Goal: Task Accomplishment & Management: Manage account settings

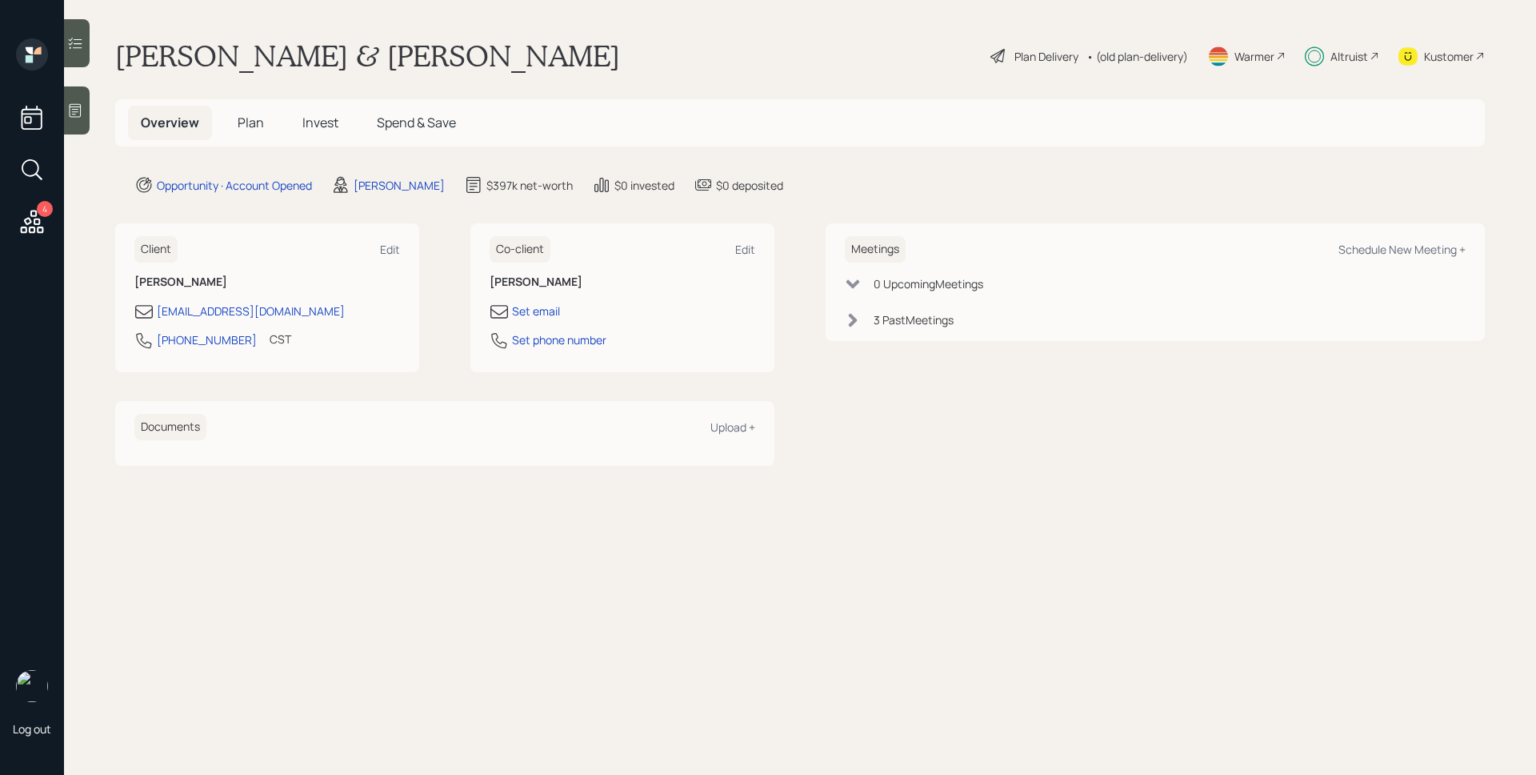
click at [1356, 54] on div "Altruist" at bounding box center [1350, 56] width 38 height 17
click at [306, 130] on span "Invest" at bounding box center [320, 123] width 36 height 18
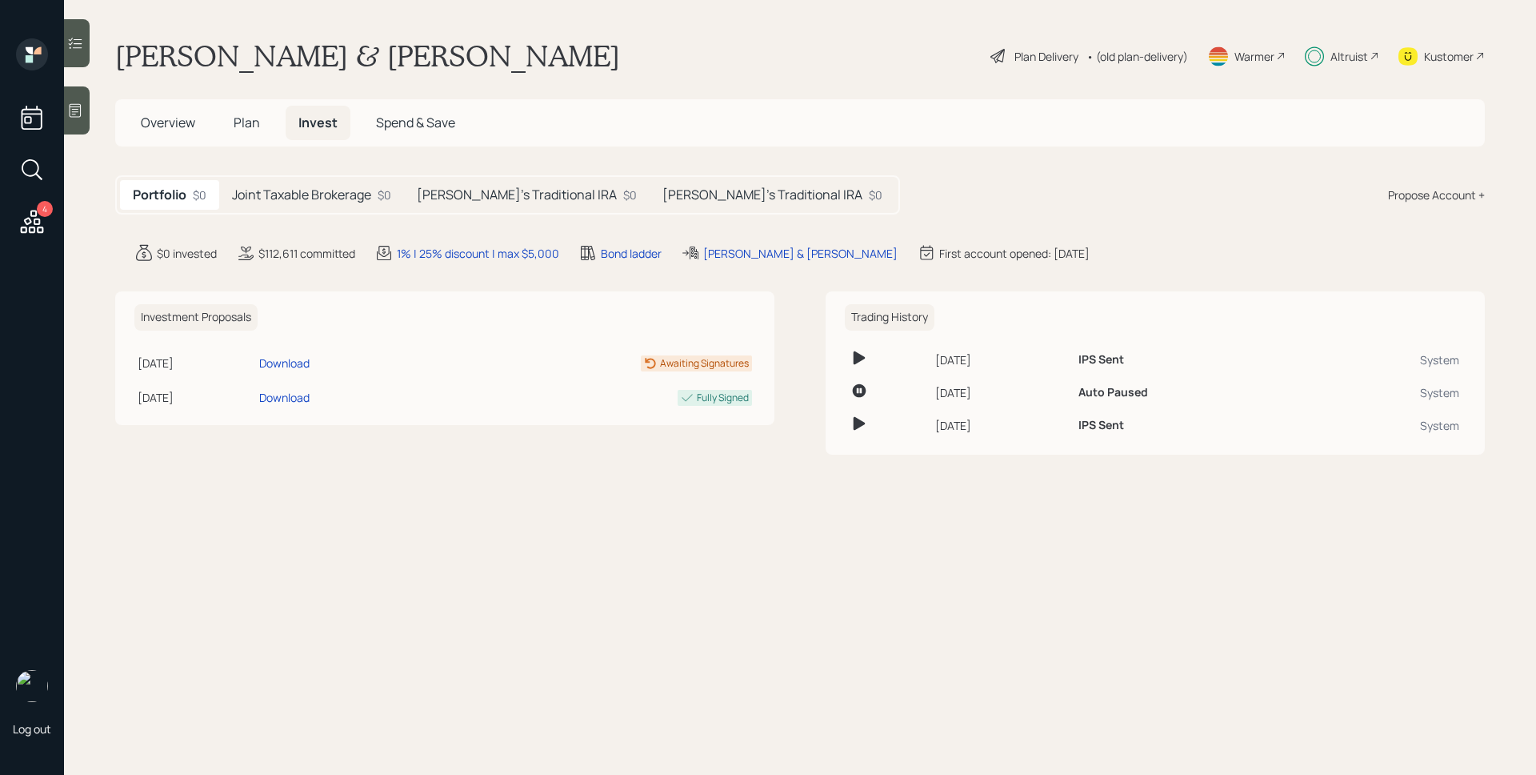
click at [41, 213] on div "4" at bounding box center [45, 209] width 16 height 16
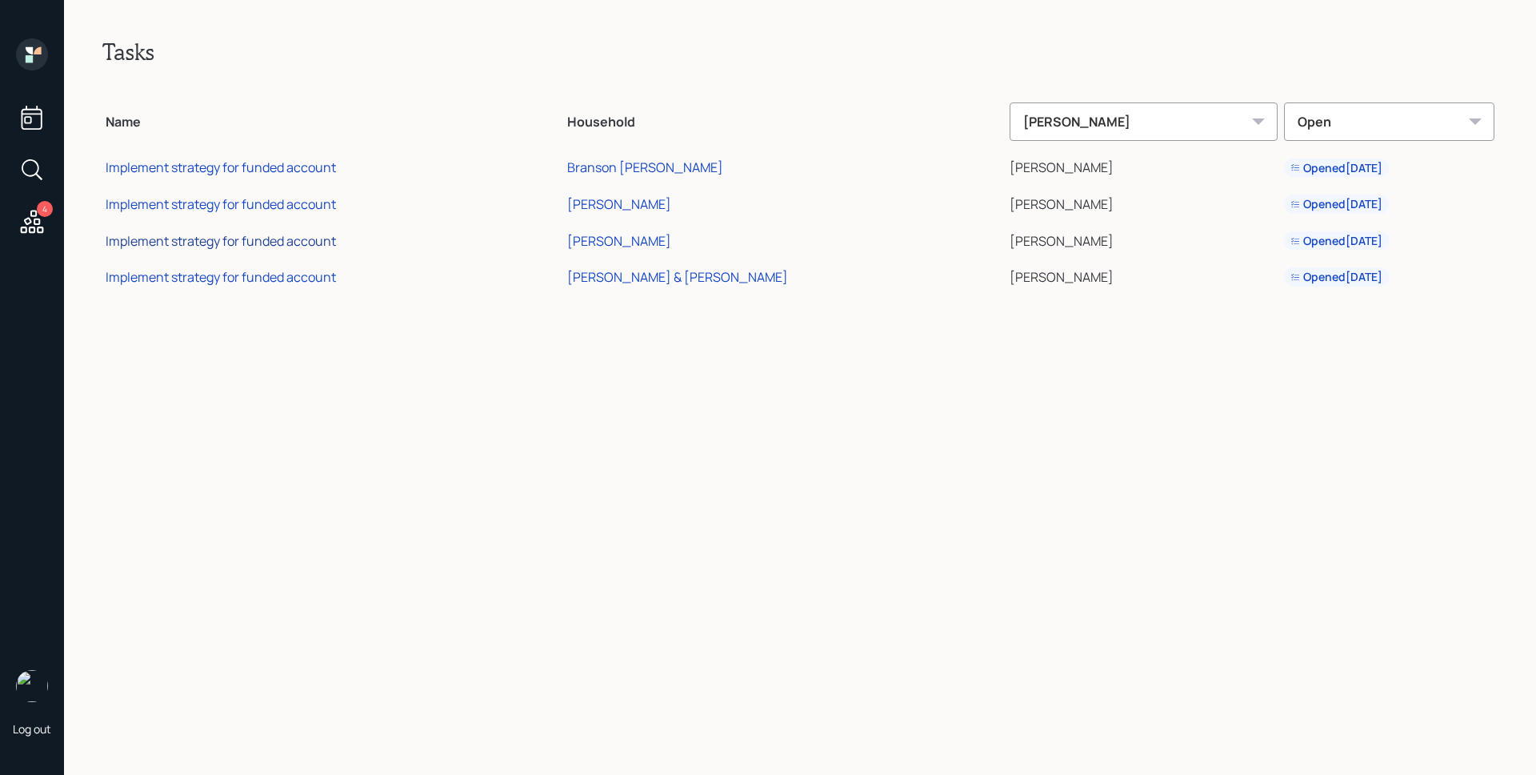
click at [275, 242] on div "Implement strategy for funded account" at bounding box center [221, 241] width 230 height 18
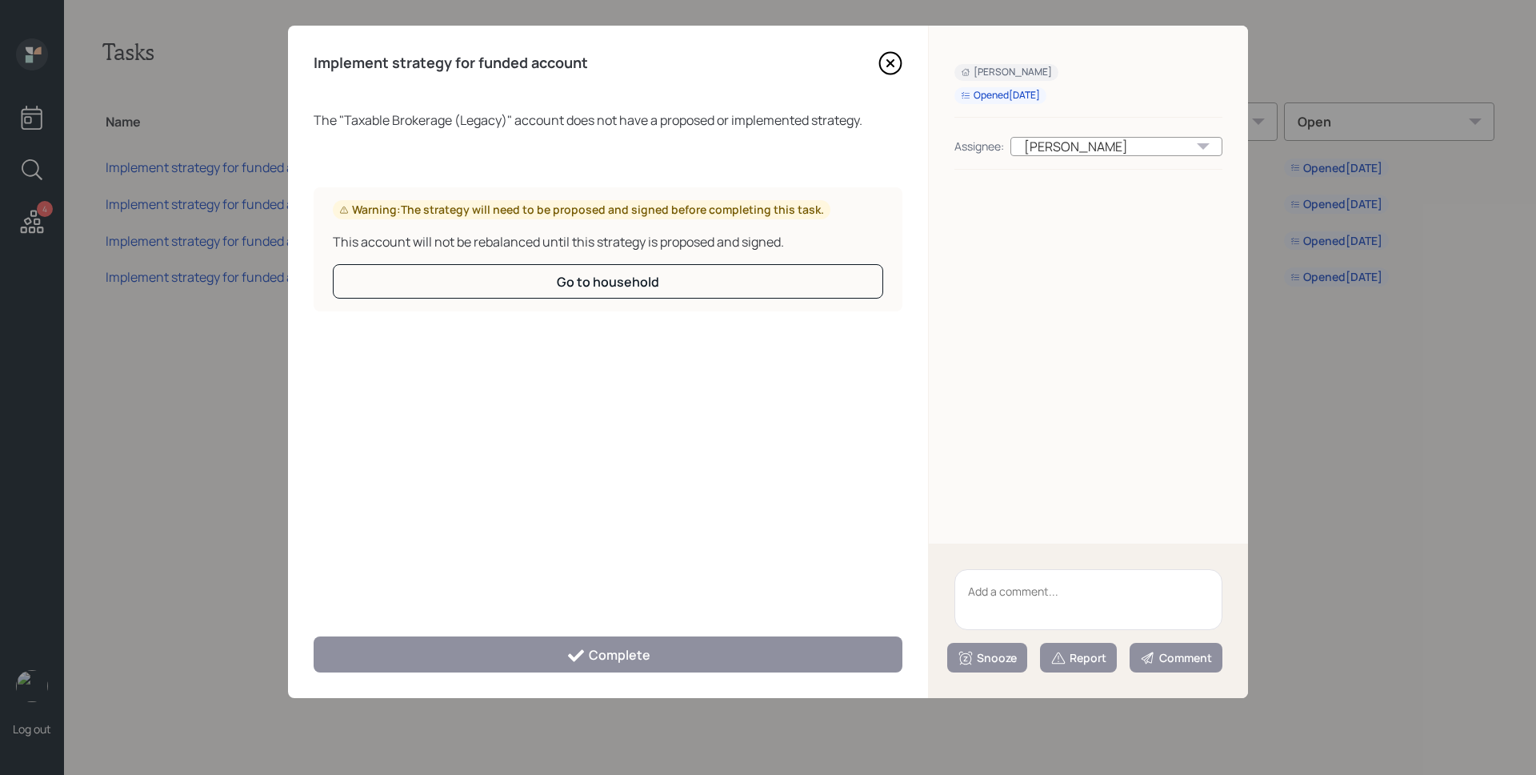
click at [1101, 611] on textarea at bounding box center [1089, 599] width 268 height 61
type textarea "Legacy"
click at [1061, 662] on icon at bounding box center [1059, 657] width 14 height 12
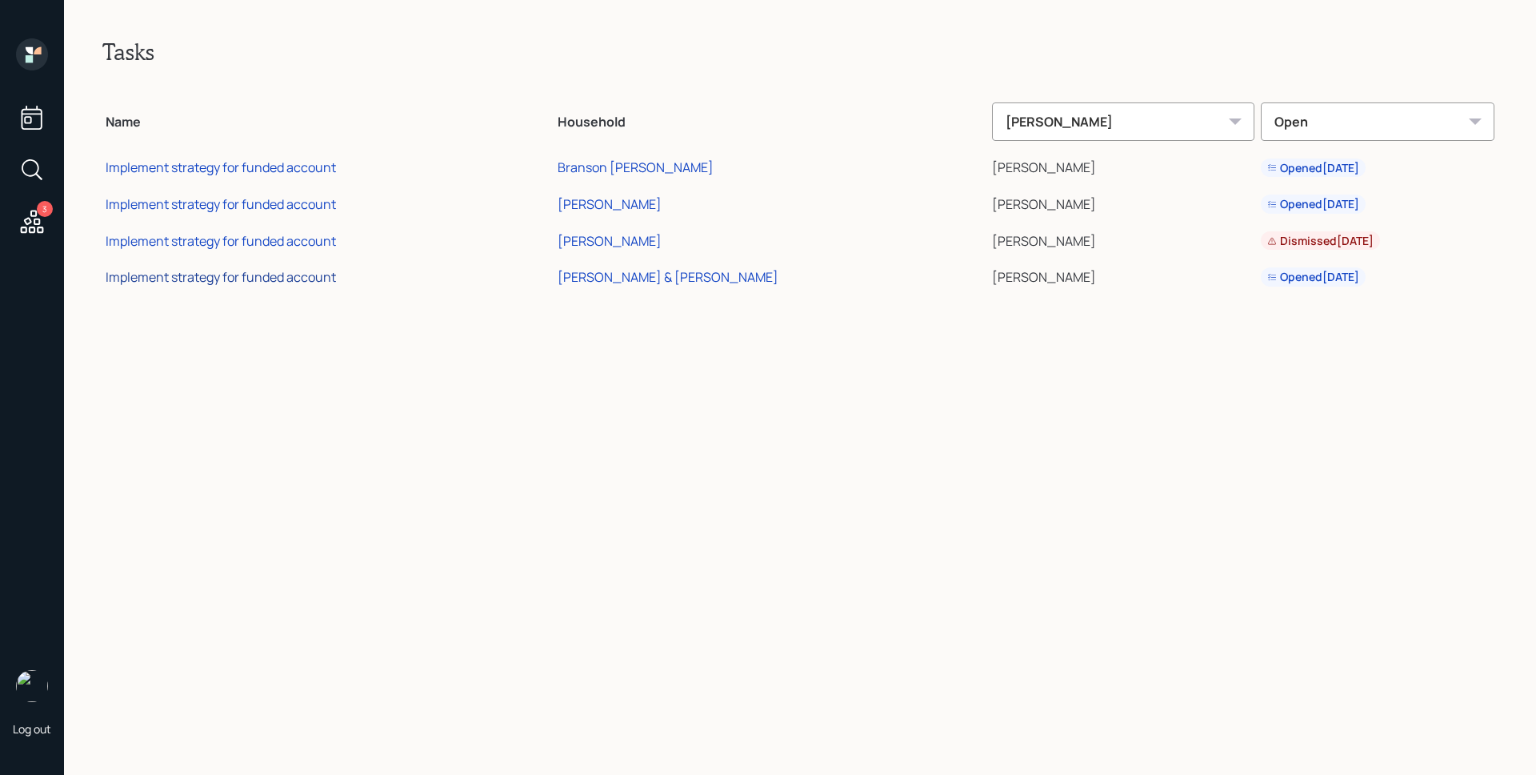
click at [250, 282] on div "Implement strategy for funded account" at bounding box center [221, 277] width 230 height 18
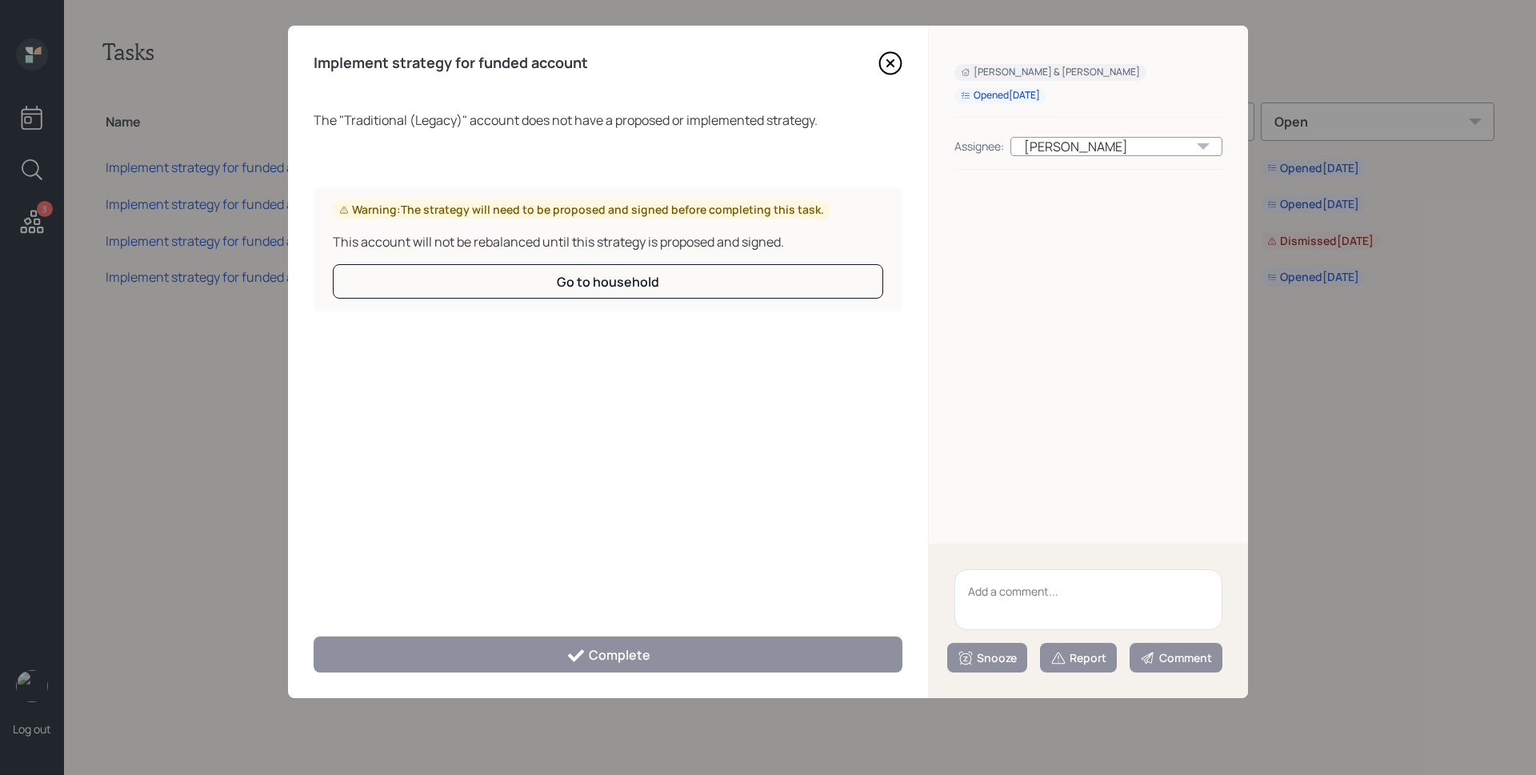
click at [1079, 608] on textarea at bounding box center [1089, 599] width 268 height 61
type textarea "Legacy"
click at [1075, 659] on div "Report" at bounding box center [1079, 658] width 56 height 16
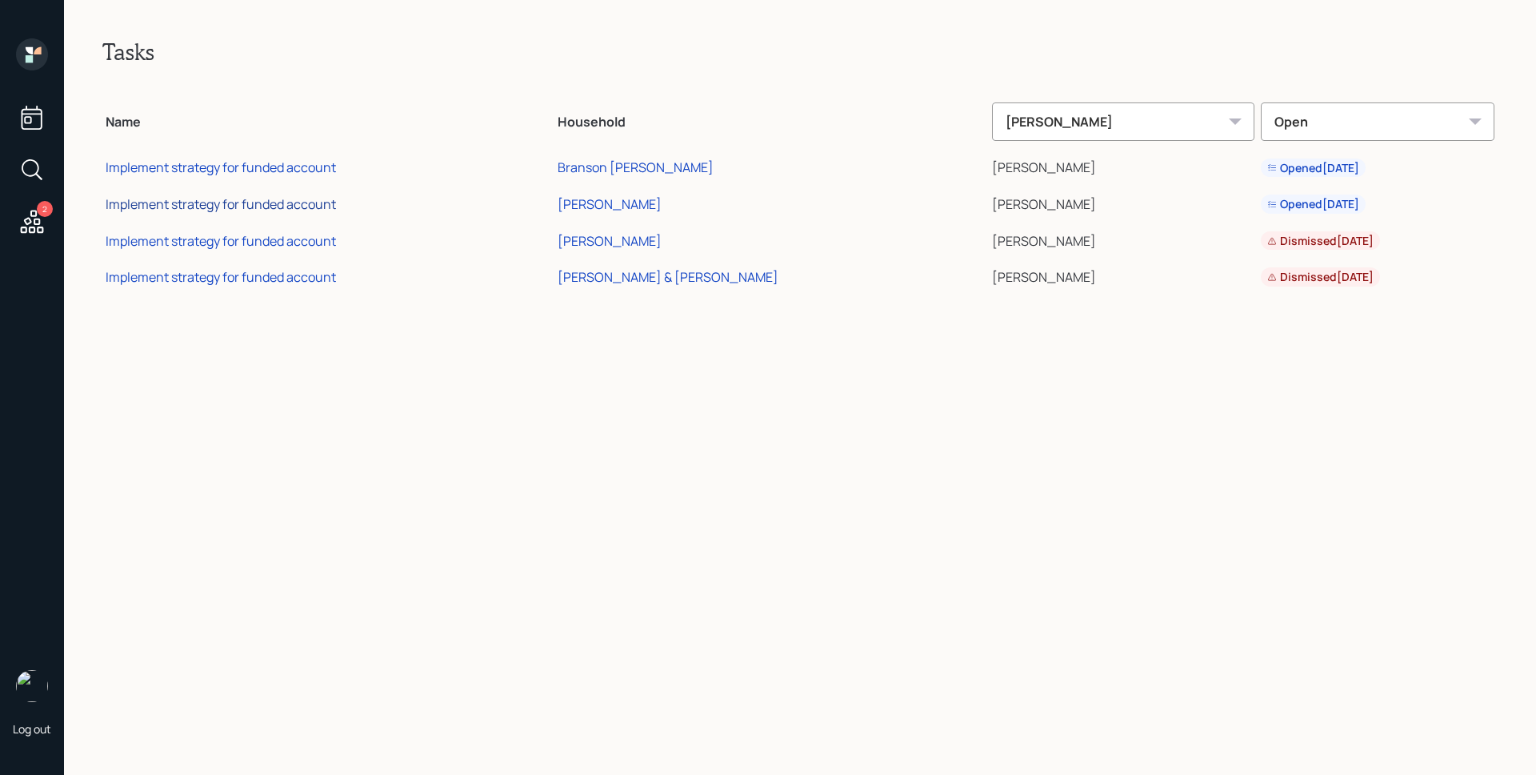
click at [324, 210] on div "Implement strategy for funded account" at bounding box center [221, 204] width 230 height 18
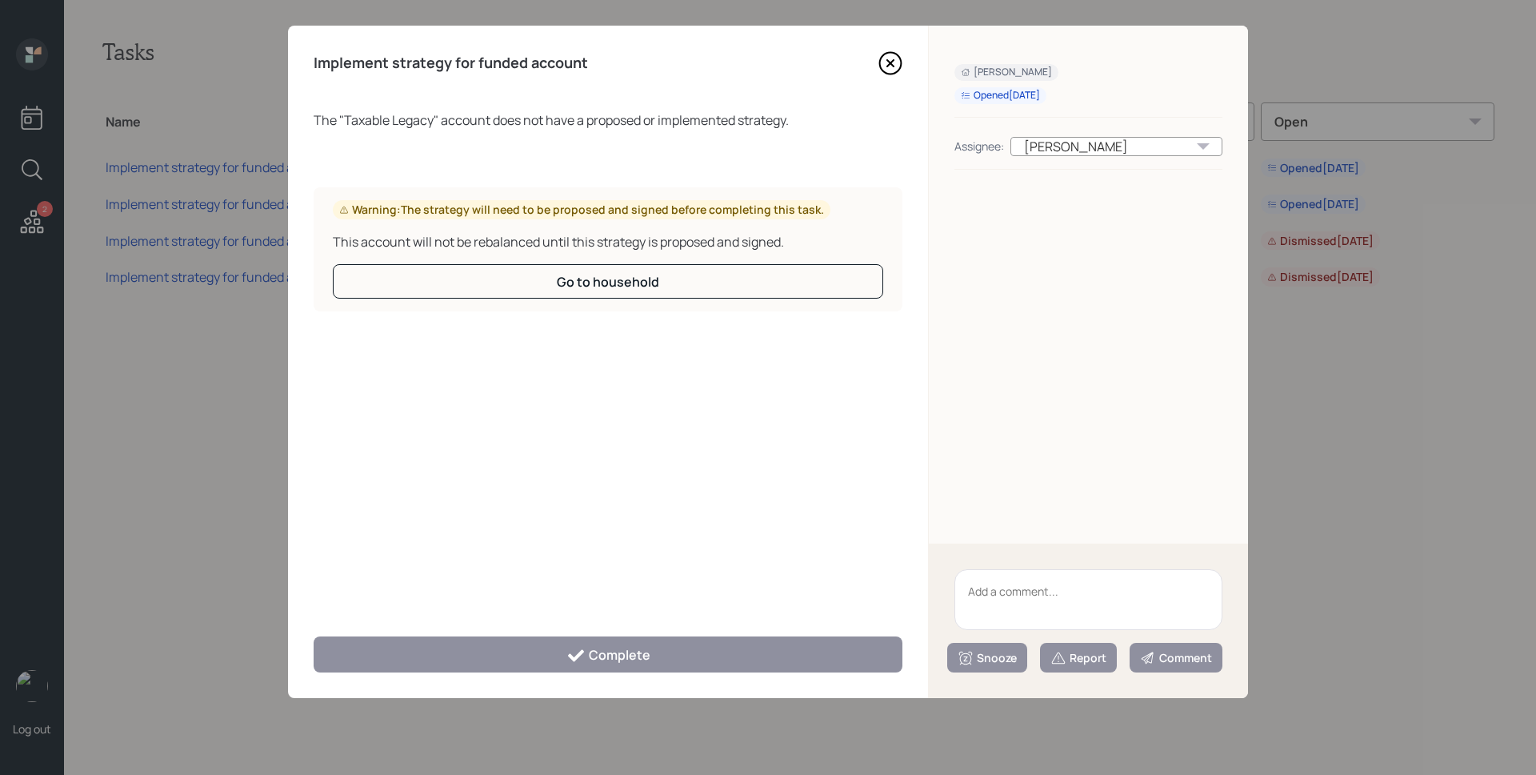
click at [1073, 614] on textarea at bounding box center [1089, 599] width 268 height 61
type textarea "Legacy"
click at [1097, 654] on div "Report" at bounding box center [1079, 658] width 56 height 16
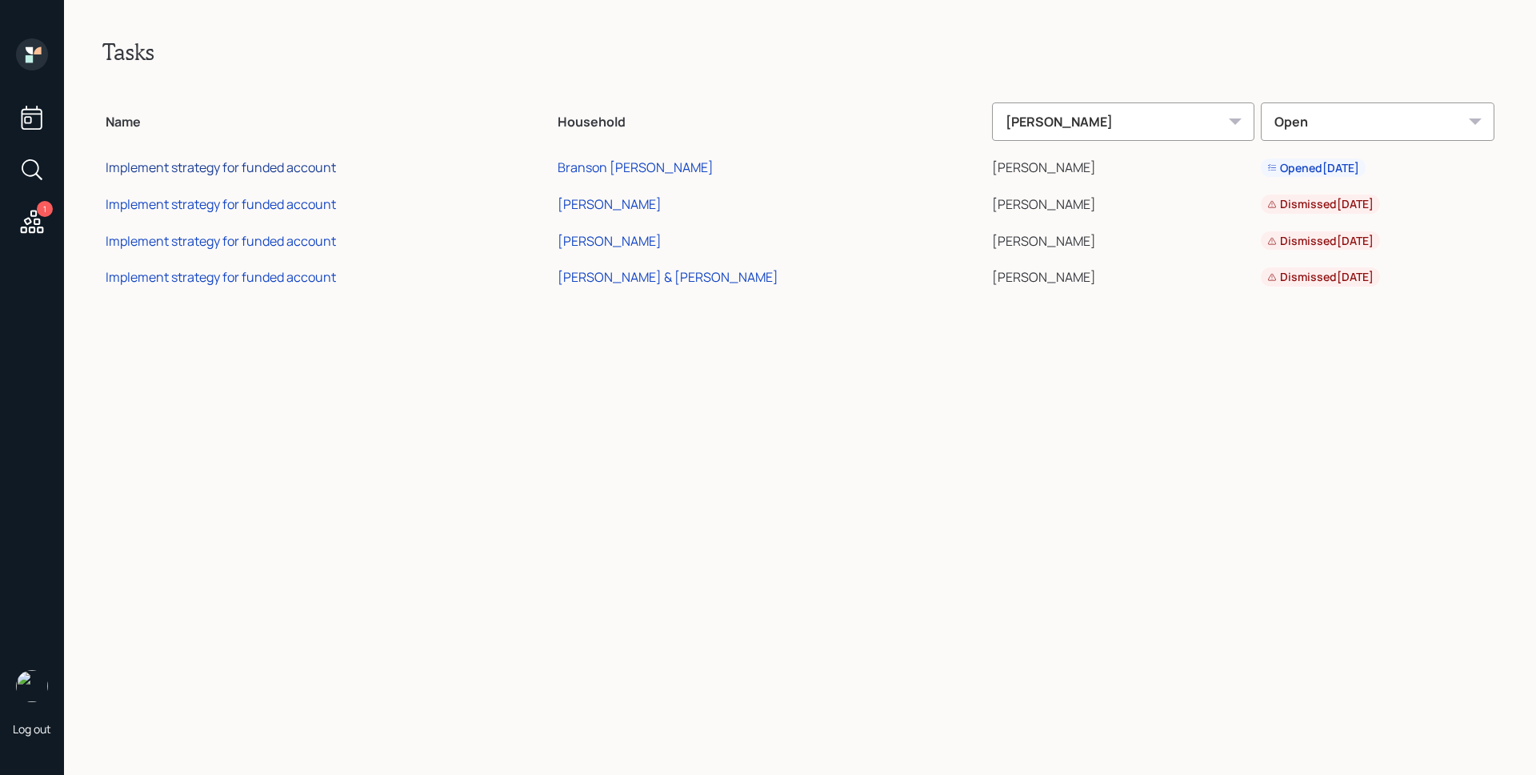
click at [252, 165] on div "Implement strategy for funded account" at bounding box center [221, 167] width 230 height 18
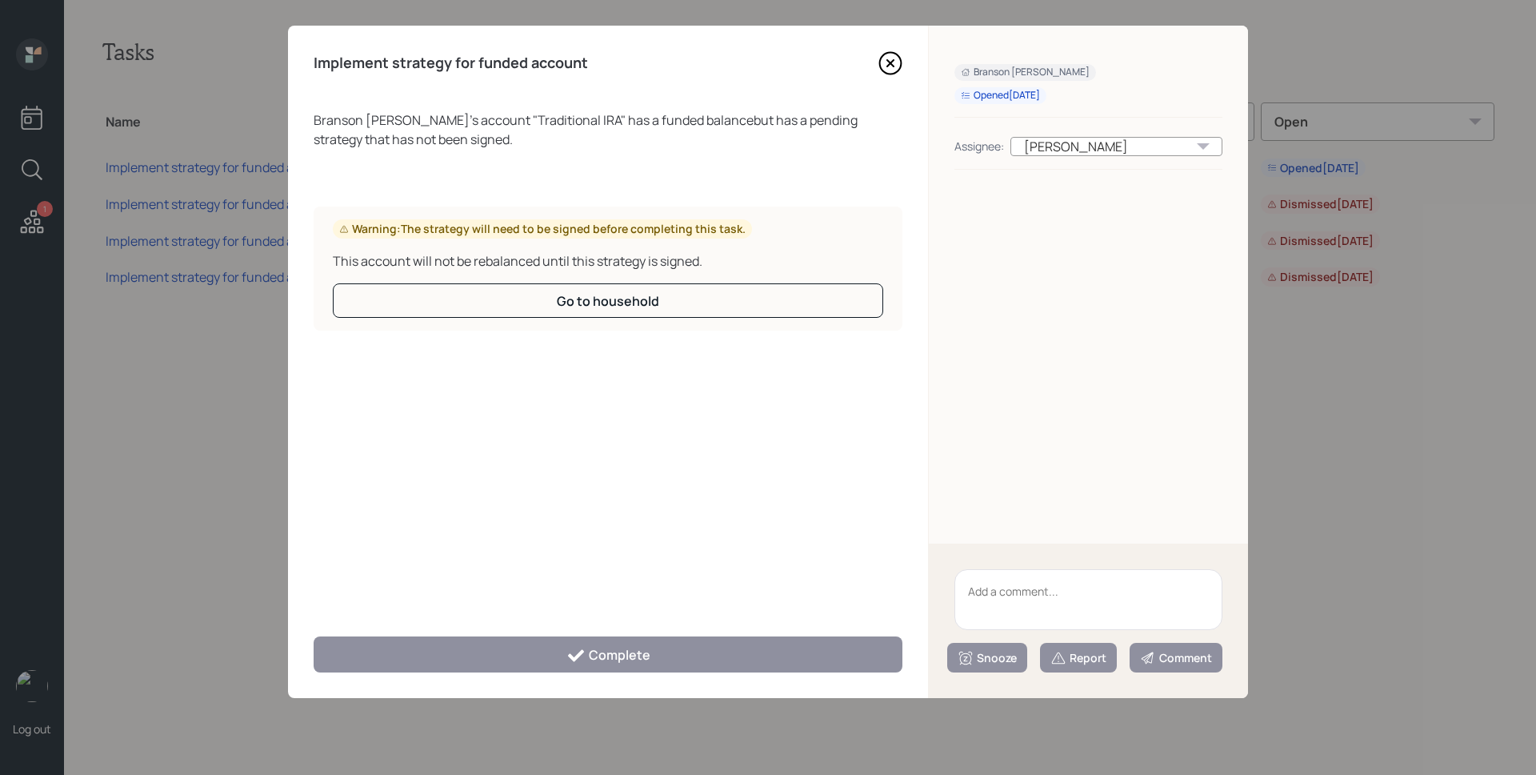
click at [890, 62] on icon at bounding box center [890, 63] width 6 height 6
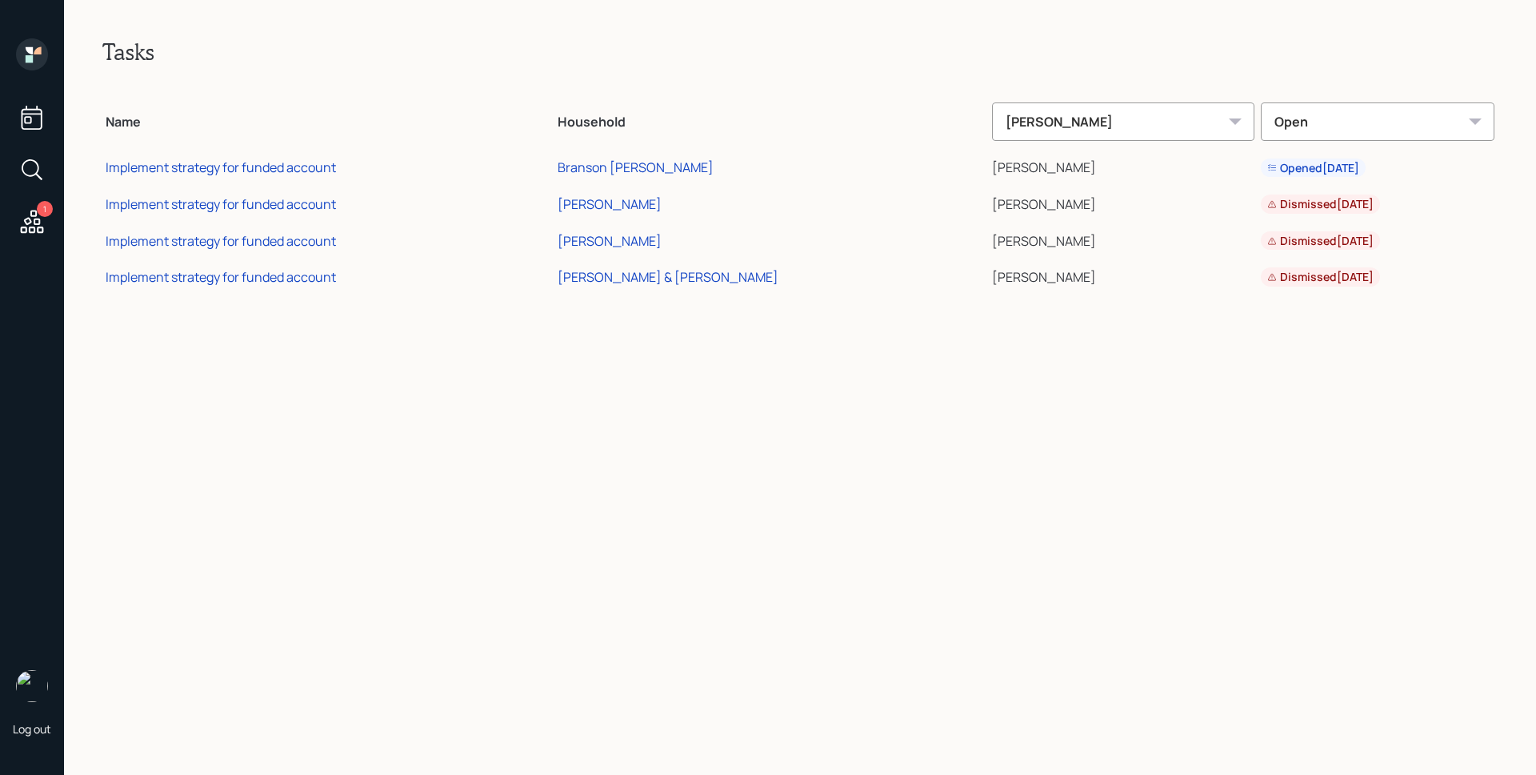
click at [42, 53] on icon at bounding box center [32, 54] width 32 height 32
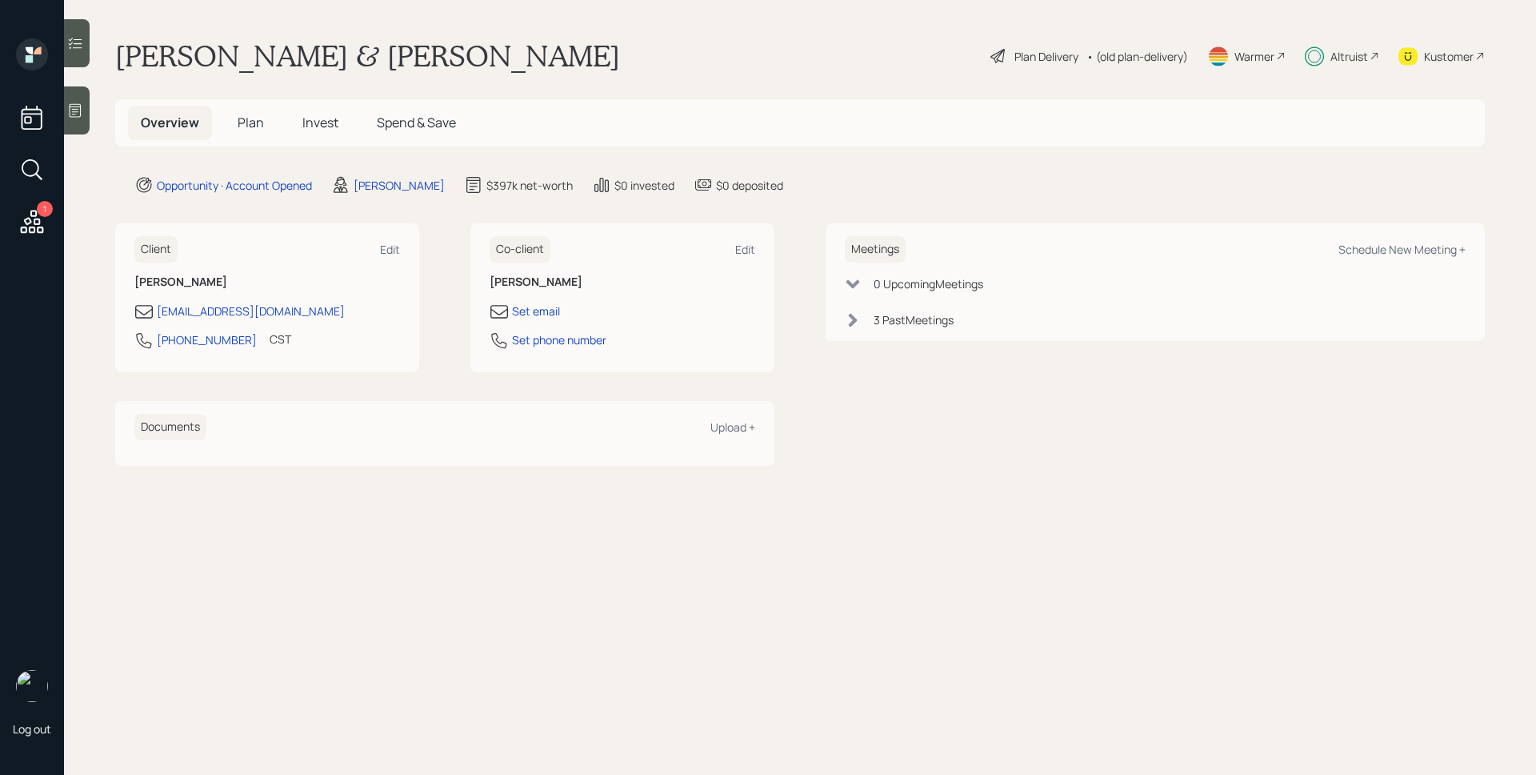
click at [312, 126] on span "Invest" at bounding box center [320, 123] width 36 height 18
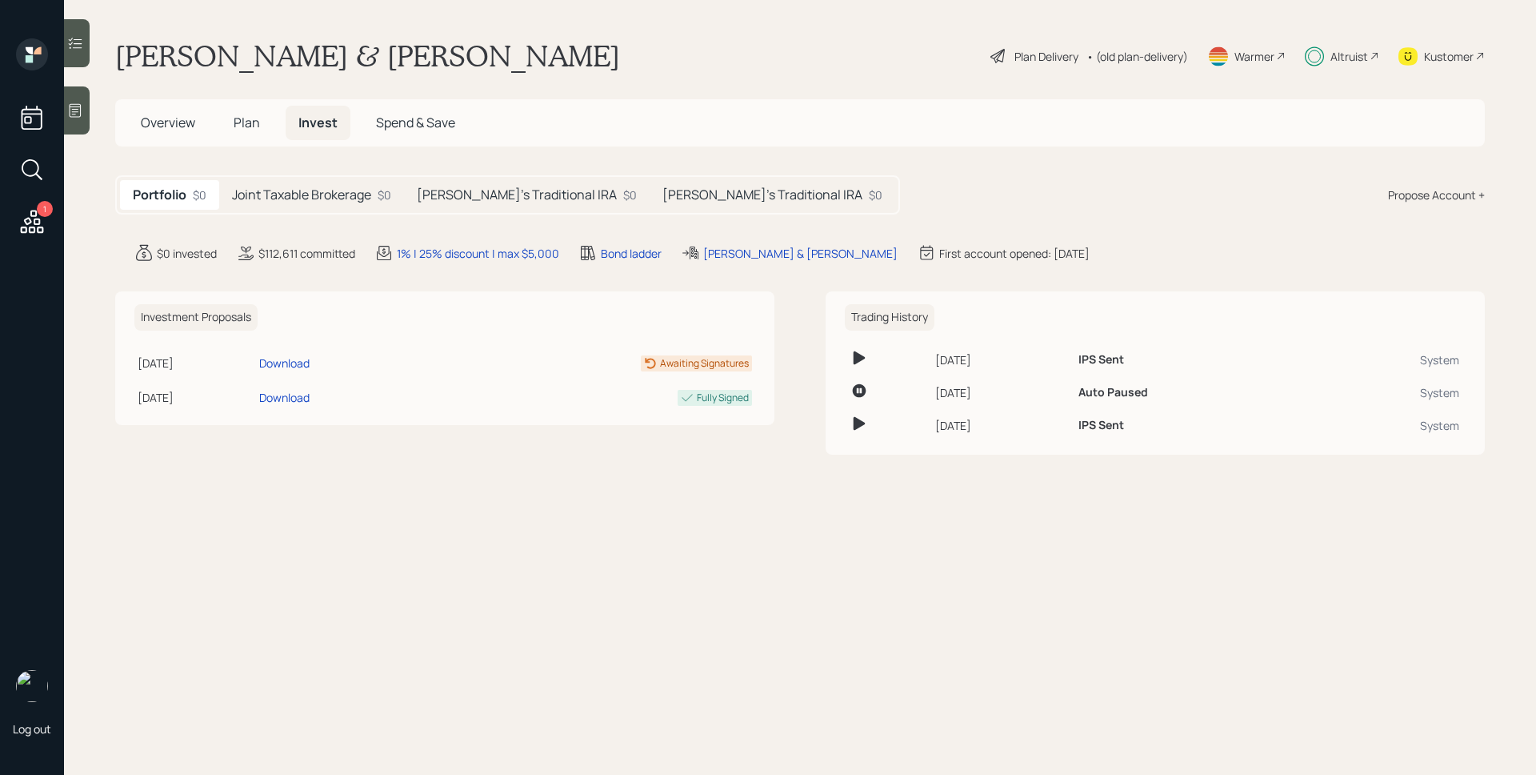
click at [315, 200] on h5 "Joint Taxable Brokerage" at bounding box center [301, 194] width 139 height 15
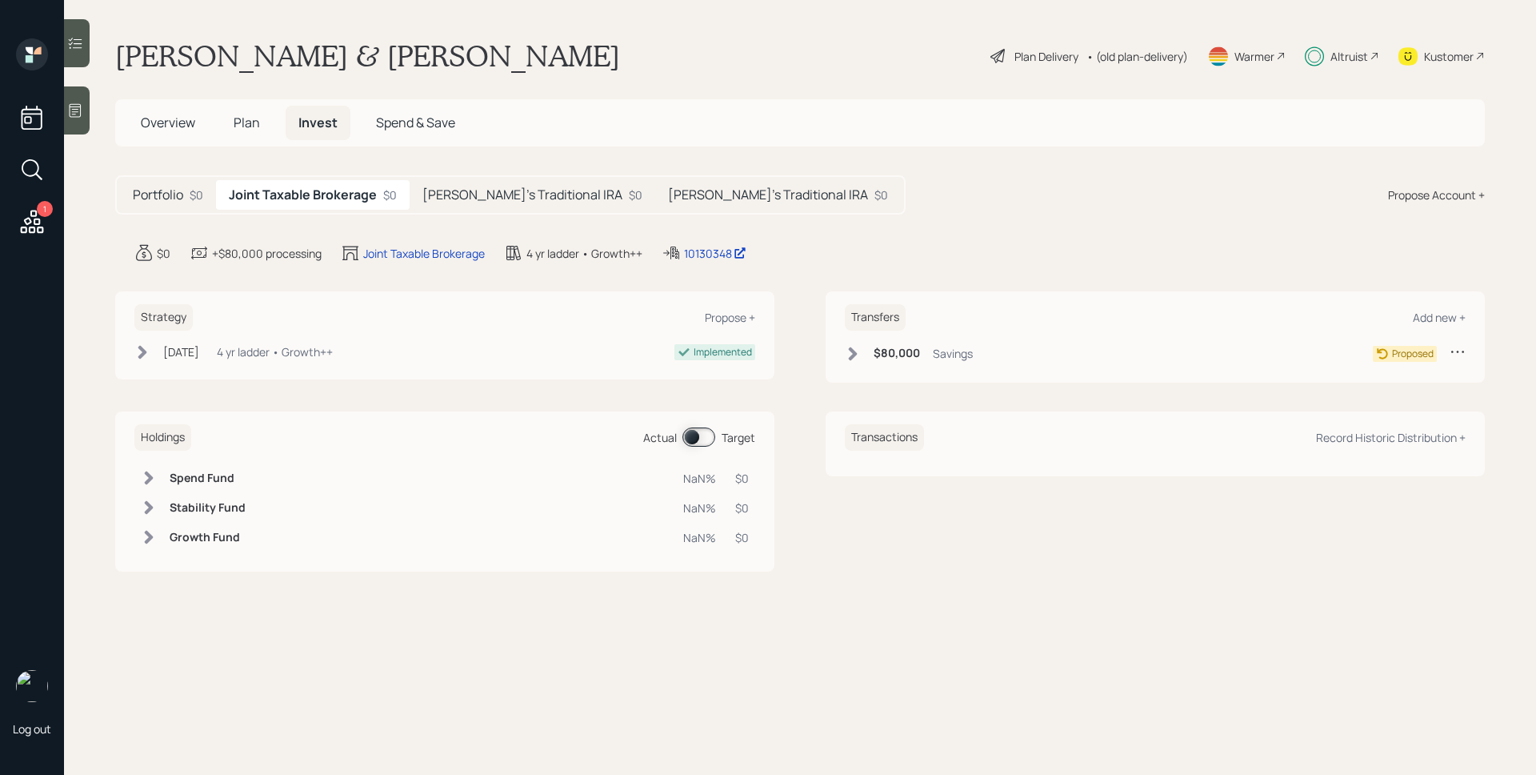
click at [486, 201] on h5 "Patrick's Traditional IRA" at bounding box center [522, 194] width 200 height 15
click at [939, 352] on div "Former 401k" at bounding box center [960, 353] width 62 height 17
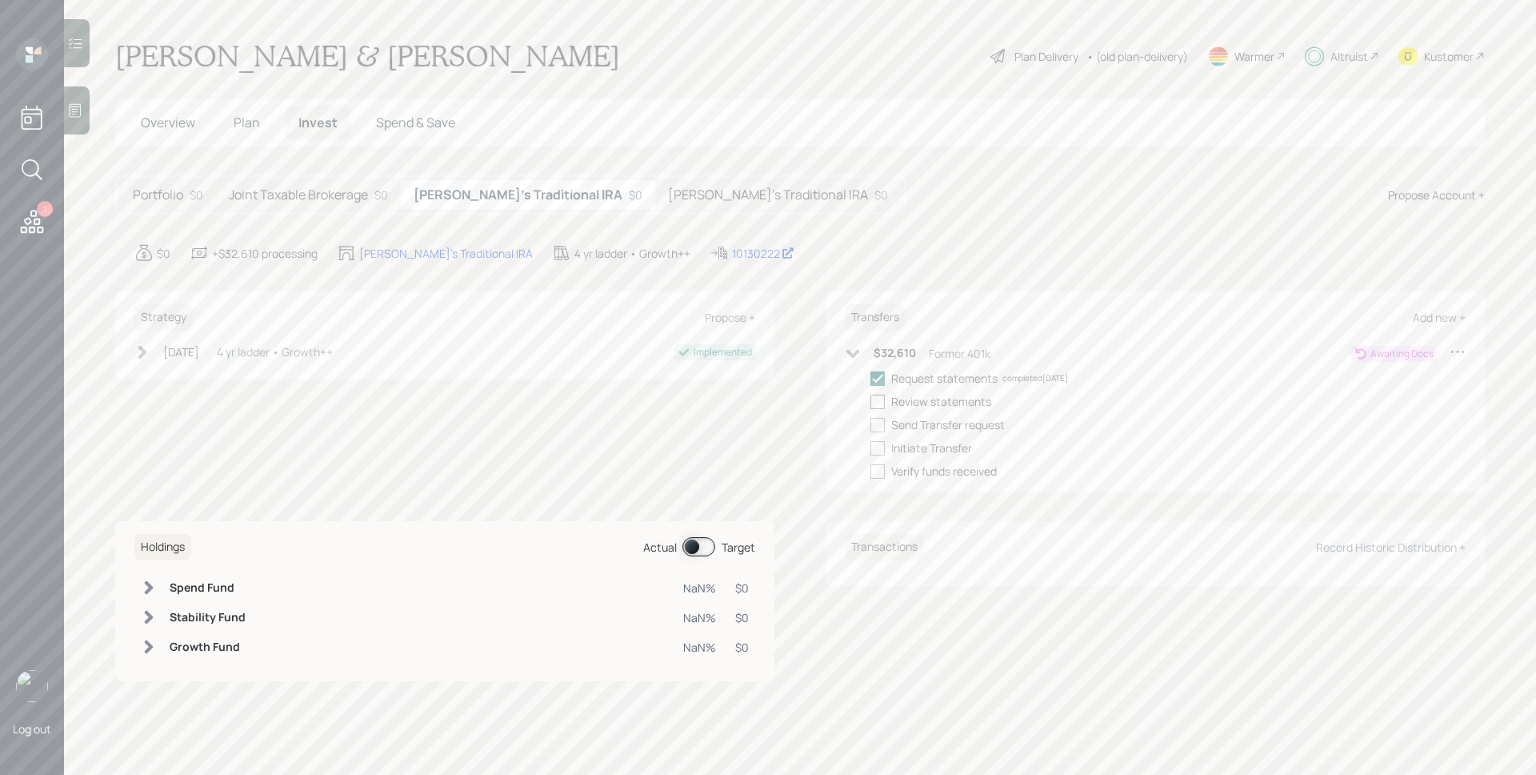
click at [881, 398] on div at bounding box center [878, 401] width 14 height 14
click at [871, 401] on input "checkbox" at bounding box center [870, 401] width 1 height 1
checkbox input "true"
click at [879, 424] on div at bounding box center [878, 425] width 14 height 14
click at [871, 424] on input "checkbox" at bounding box center [870, 424] width 1 height 1
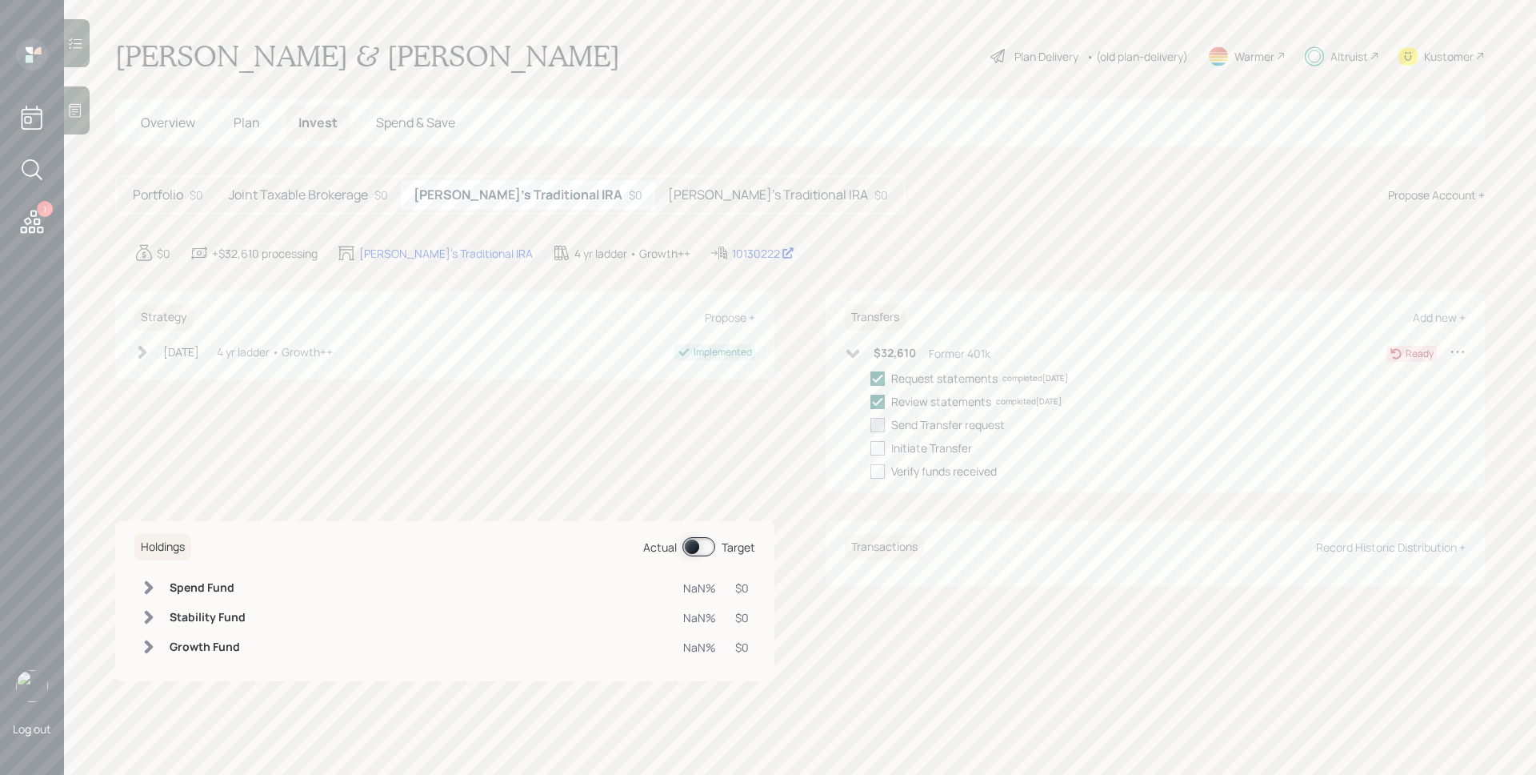
checkbox input "true"
click at [879, 450] on div at bounding box center [878, 448] width 14 height 14
click at [871, 448] on input "checkbox" at bounding box center [870, 447] width 1 height 1
checkbox input "true"
click at [711, 193] on h5 "Julie's Traditional IRA" at bounding box center [768, 194] width 200 height 15
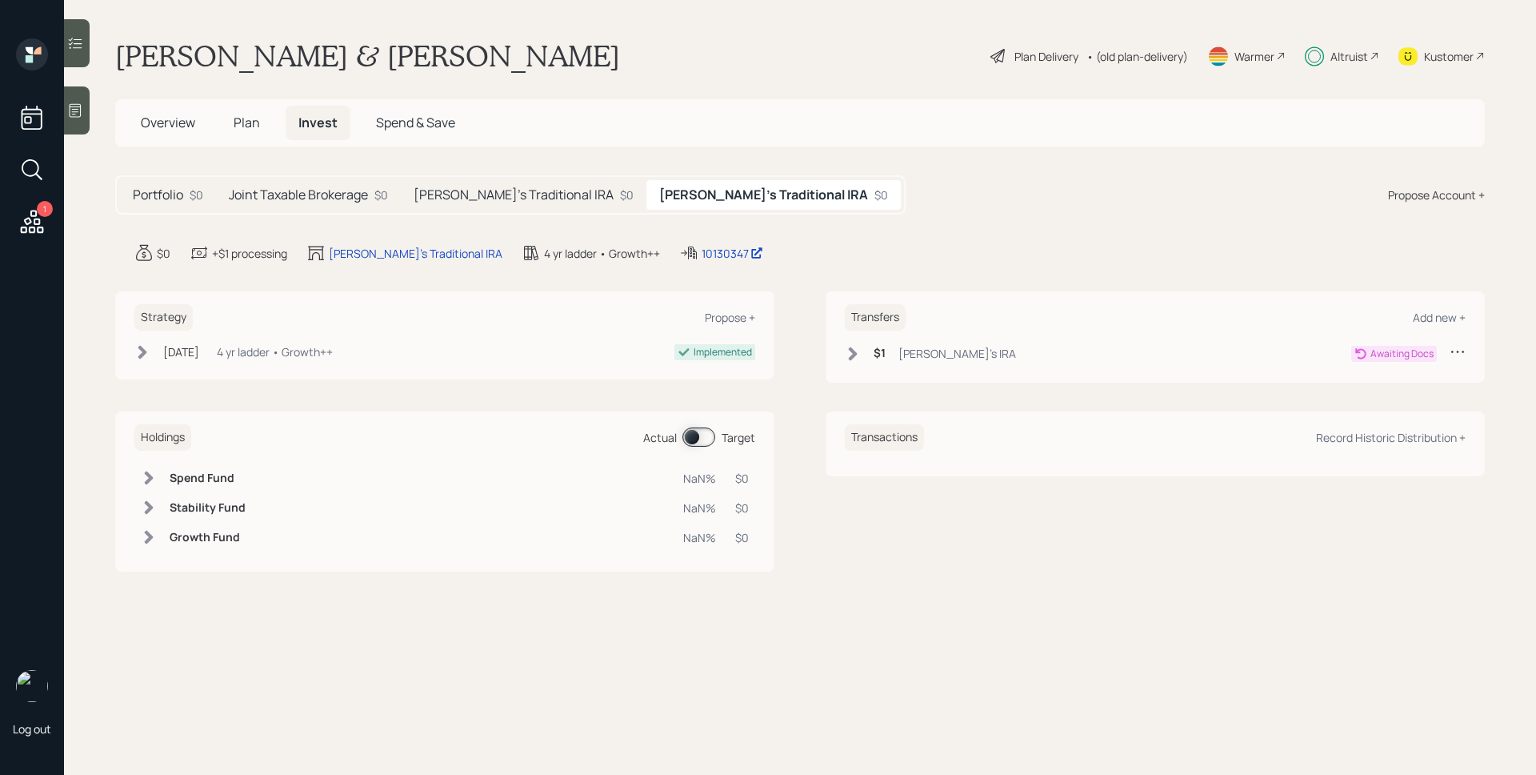
click at [297, 190] on h5 "Joint Taxable Brokerage" at bounding box center [298, 194] width 139 height 15
click at [905, 354] on h6 "$80,000" at bounding box center [897, 353] width 46 height 14
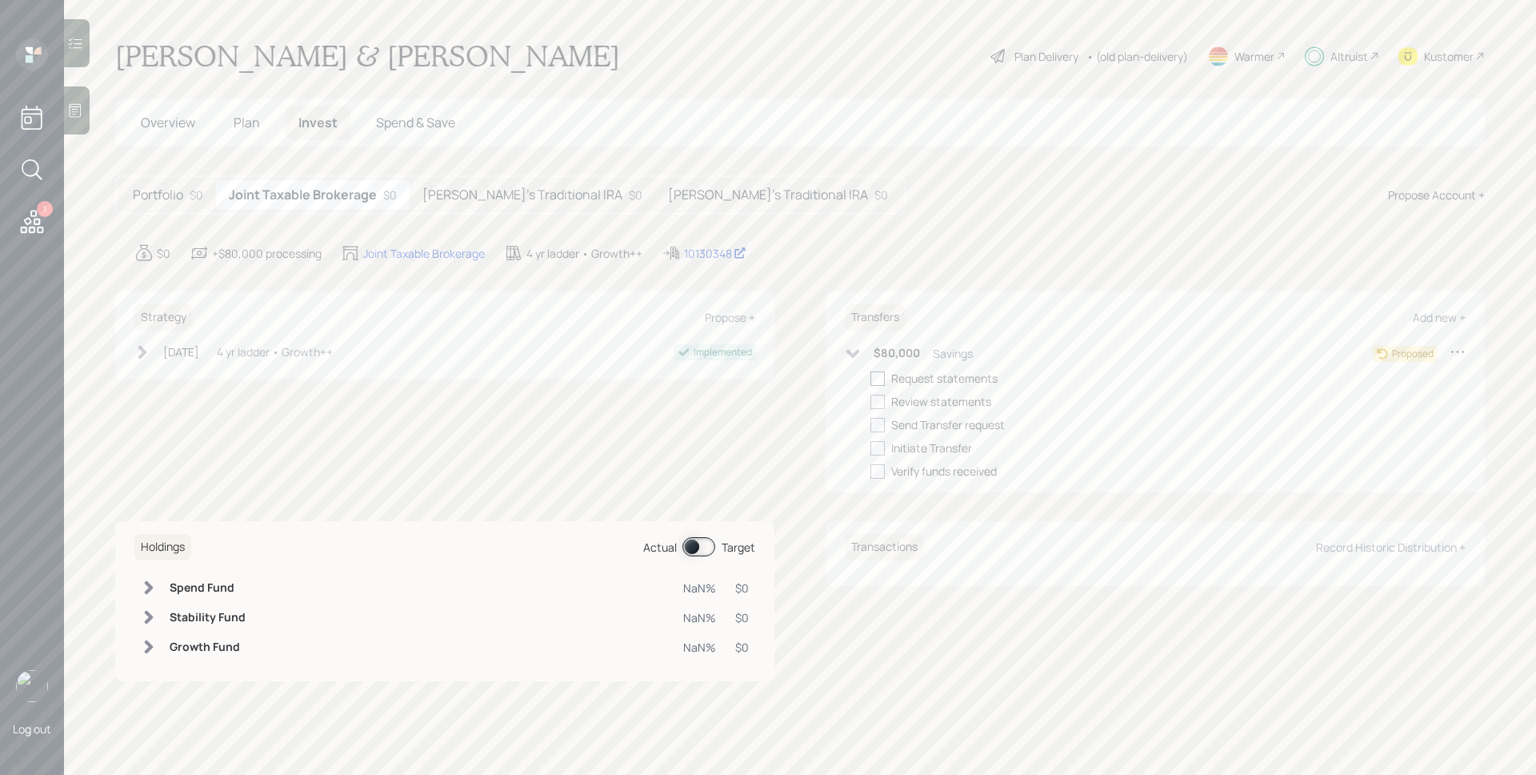
click at [879, 373] on div at bounding box center [878, 378] width 14 height 14
click at [871, 378] on input "checkbox" at bounding box center [870, 378] width 1 height 1
checkbox input "true"
click at [254, 126] on span "Plan" at bounding box center [247, 123] width 26 height 18
